Goal: Task Accomplishment & Management: Manage account settings

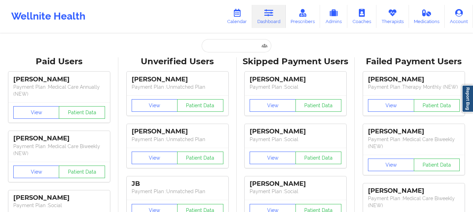
type input "[PERSON_NAME]"
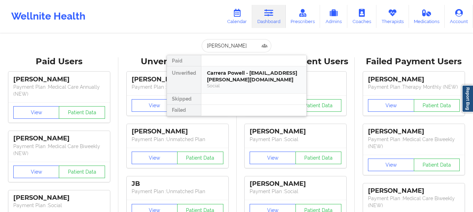
click at [250, 79] on div "Carrera Powell - [EMAIL_ADDRESS][PERSON_NAME][DOMAIN_NAME]" at bounding box center [254, 76] width 94 height 13
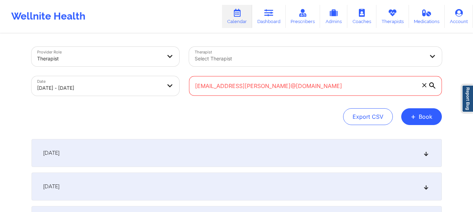
click at [296, 88] on input "jaycortez0719@gmail.comcarrera.powell@gmail.com" at bounding box center [315, 86] width 253 height 20
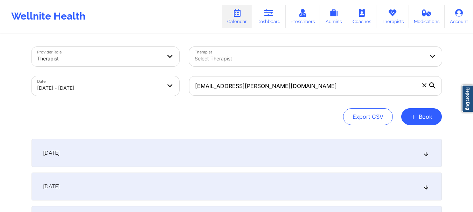
type input "[EMAIL_ADDRESS][PERSON_NAME][DOMAIN_NAME]"
click at [431, 87] on icon at bounding box center [432, 86] width 6 height 6
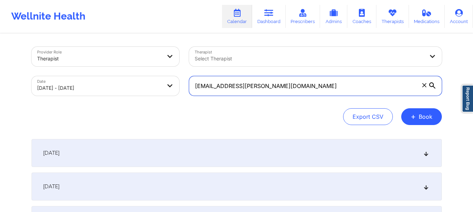
click at [431, 87] on input "[EMAIL_ADDRESS][PERSON_NAME][DOMAIN_NAME]" at bounding box center [315, 86] width 253 height 20
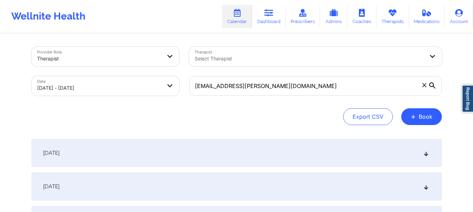
click at [279, 116] on div "Export CSV + Book" at bounding box center [236, 116] width 410 height 17
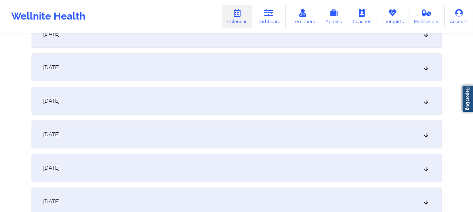
scroll to position [455, 0]
click at [213, 105] on div "September 30, 2025" at bounding box center [236, 101] width 410 height 28
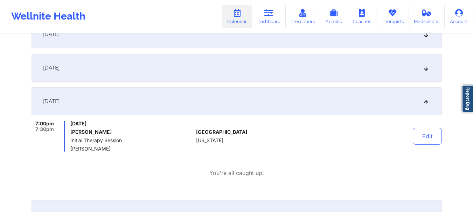
scroll to position [490, 0]
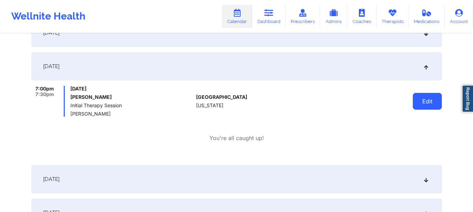
click at [427, 101] on button "Edit" at bounding box center [427, 101] width 29 height 17
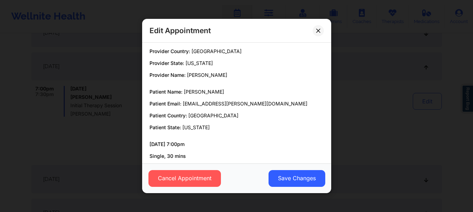
scroll to position [0, 0]
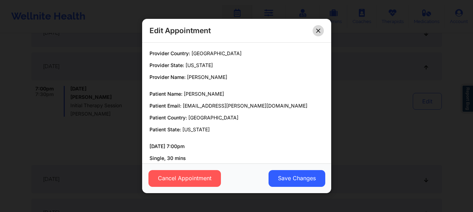
click at [320, 32] on icon at bounding box center [318, 31] width 4 height 4
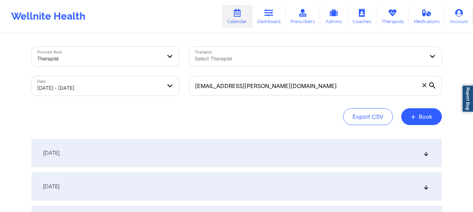
click at [100, 89] on body "Wellnite Health Calendar Dashboard Prescribers Admins Coaches Therapists Medica…" at bounding box center [236, 106] width 473 height 212
select select "2025-8"
select select "2025-9"
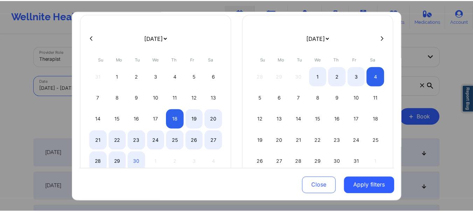
scroll to position [69, 0]
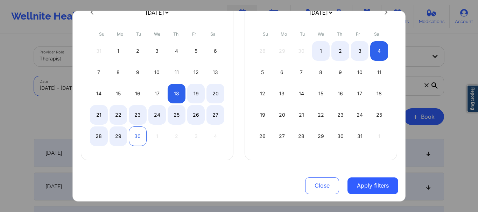
click at [138, 141] on div "30" at bounding box center [138, 136] width 18 height 20
select select "2025-8"
select select "2025-9"
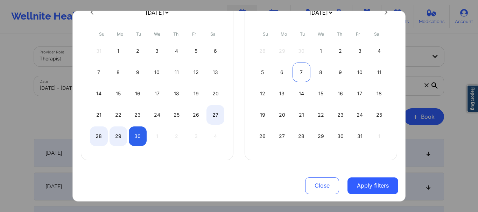
select select "2025-8"
select select "2025-9"
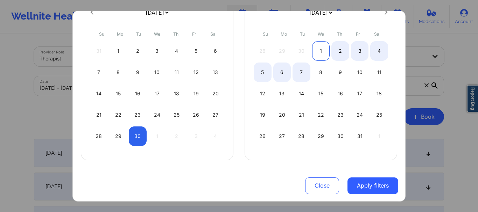
select select "2025-8"
select select "2025-9"
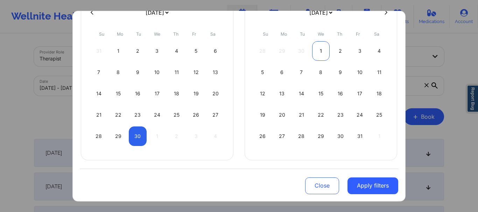
click at [324, 53] on div "1" at bounding box center [321, 51] width 18 height 20
select select "2025-8"
select select "2025-9"
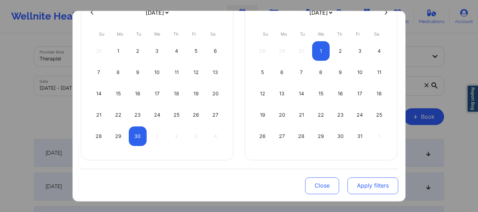
click at [365, 182] on button "Apply filters" at bounding box center [372, 185] width 51 height 17
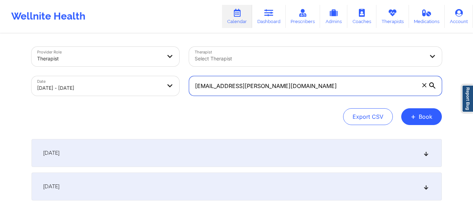
click at [315, 84] on input "[EMAIL_ADDRESS][PERSON_NAME][DOMAIN_NAME]" at bounding box center [315, 86] width 253 height 20
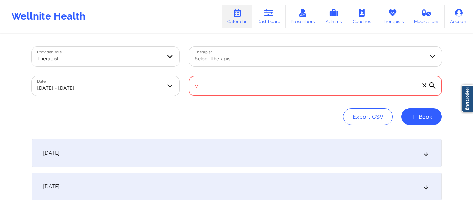
type input "v"
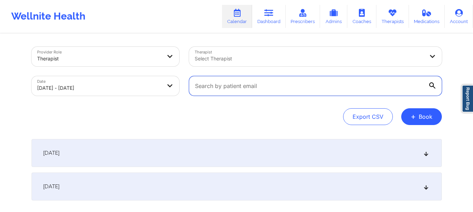
paste input "danielstamia955@gmail.com"
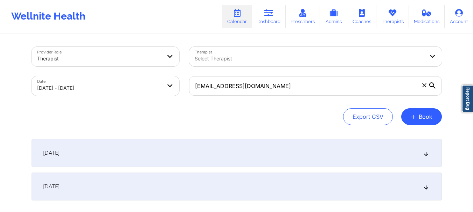
click at [210, 155] on div "September 30, 2025" at bounding box center [236, 153] width 410 height 28
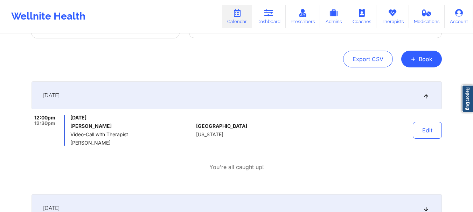
scroll to position [70, 0]
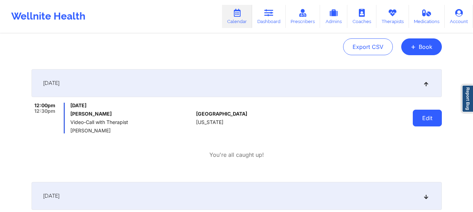
click at [428, 117] on button "Edit" at bounding box center [427, 118] width 29 height 17
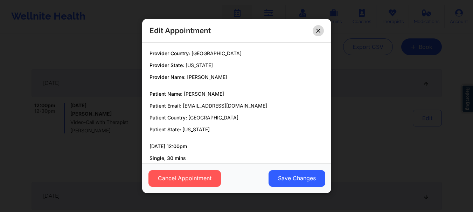
click at [317, 27] on button at bounding box center [318, 30] width 11 height 11
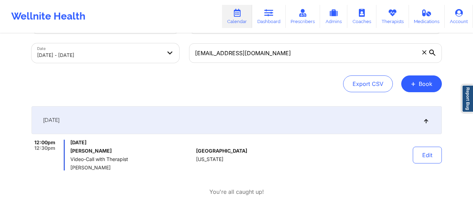
scroll to position [0, 0]
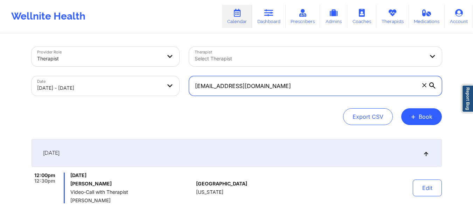
click at [292, 89] on input "danielstamia955@gmail.com" at bounding box center [315, 86] width 253 height 20
paste input "carrera.powell"
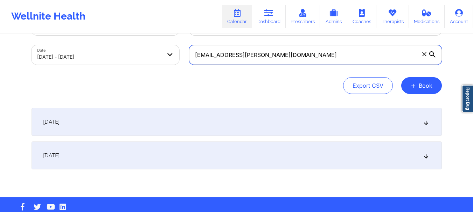
scroll to position [45, 0]
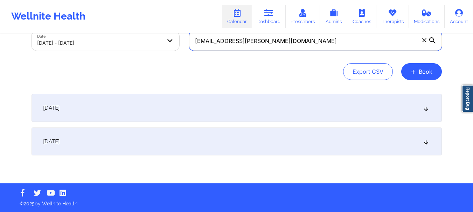
type input "[EMAIL_ADDRESS][PERSON_NAME][DOMAIN_NAME]"
click at [160, 110] on div "September 30, 2025" at bounding box center [236, 108] width 410 height 28
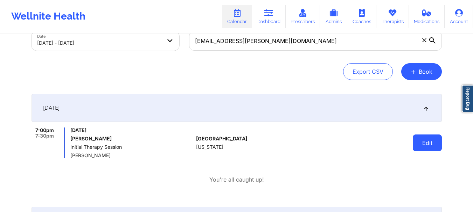
click at [427, 146] on button "Edit" at bounding box center [427, 143] width 29 height 17
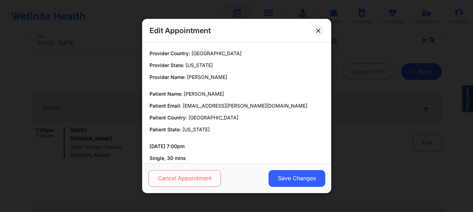
click at [185, 175] on button "Cancel Appointment" at bounding box center [184, 178] width 72 height 17
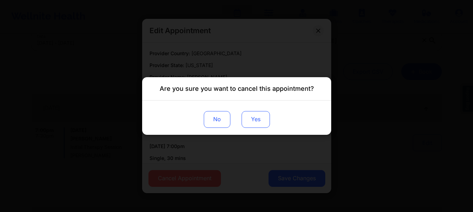
click at [256, 120] on button "Yes" at bounding box center [255, 119] width 28 height 17
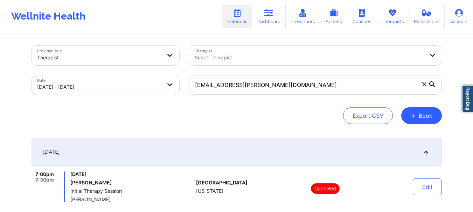
scroll to position [0, 0]
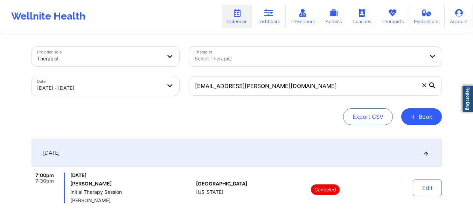
drag, startPoint x: 107, startPoint y: 182, endPoint x: 72, endPoint y: 184, distance: 35.4
click at [72, 184] on h6 "[PERSON_NAME]" at bounding box center [131, 184] width 123 height 6
copy h6 "[PERSON_NAME]"
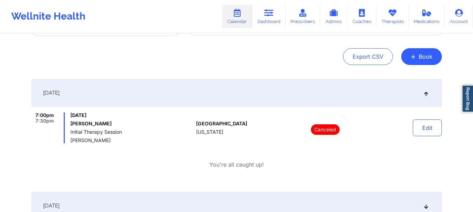
scroll to position [70, 0]
